Goal: Check status: Check status

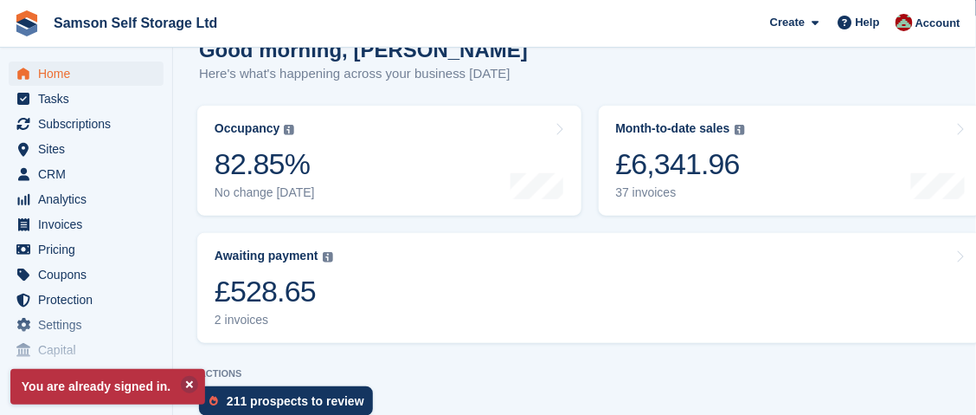
scroll to position [260, 0]
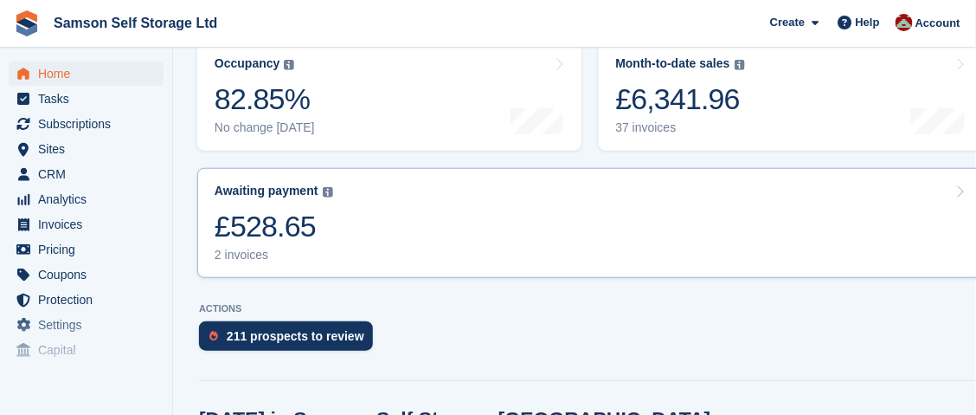
click at [274, 227] on div "£528.65" at bounding box center [274, 226] width 119 height 35
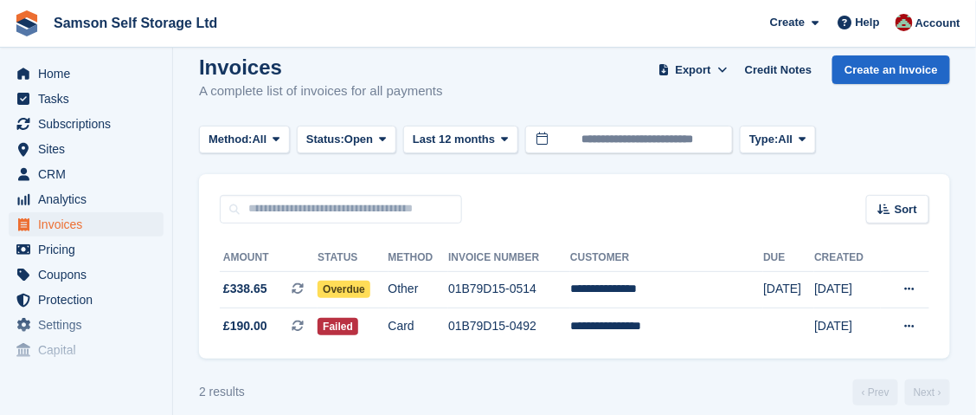
scroll to position [35, 0]
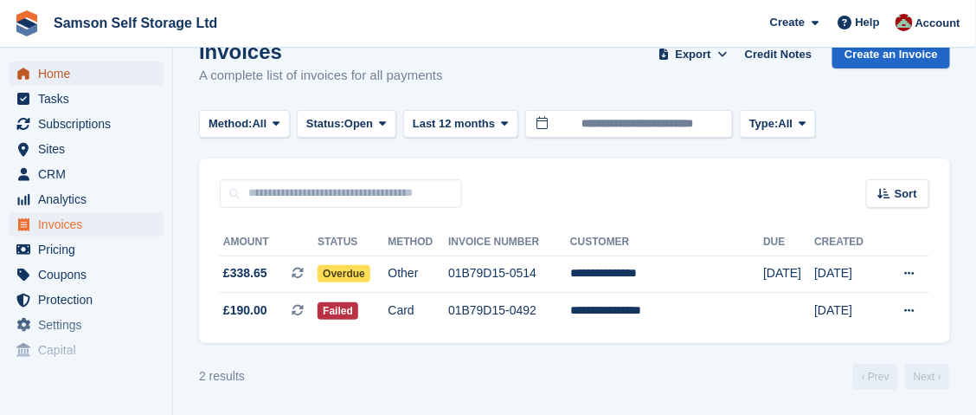
click at [63, 73] on span "Home" at bounding box center [90, 73] width 104 height 24
